Goal: Transaction & Acquisition: Purchase product/service

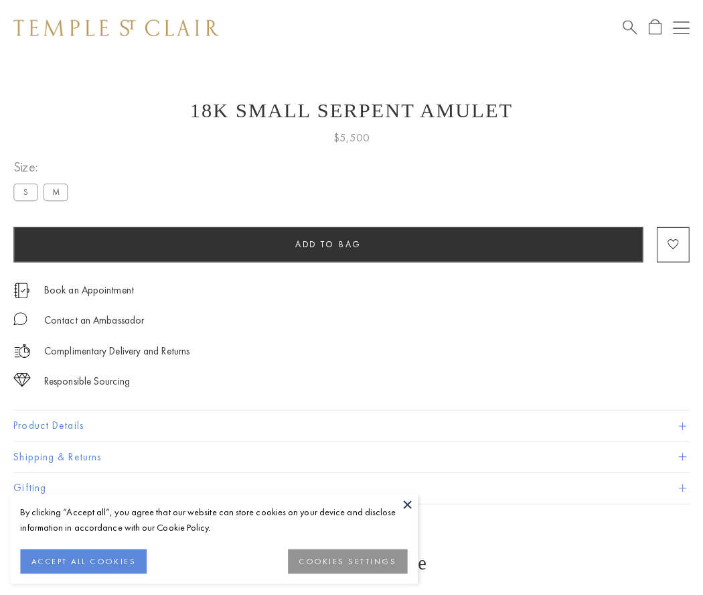
scroll to position [17, 0]
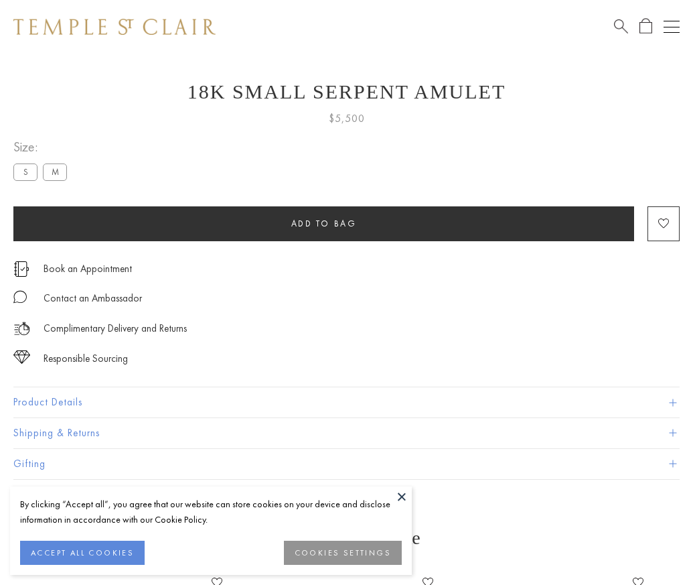
click at [323, 223] on span "Add to bag" at bounding box center [324, 223] width 66 height 11
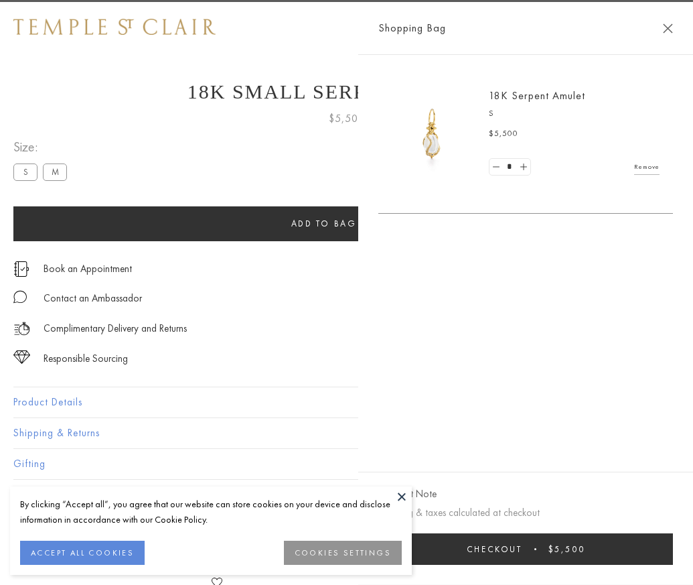
click at [673, 559] on button "Checkout $5,500" at bounding box center [525, 548] width 295 height 31
